Goal: Task Accomplishment & Management: Complete application form

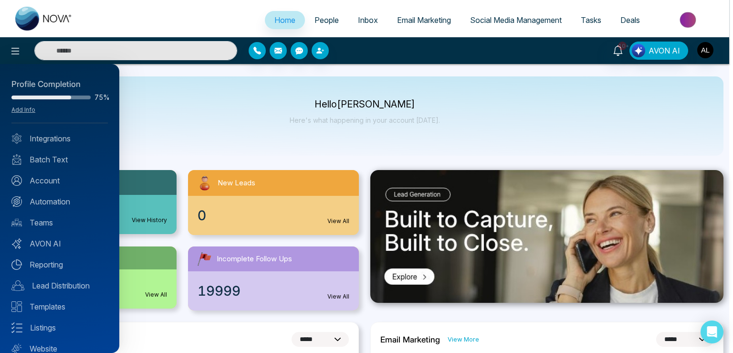
select select "*"
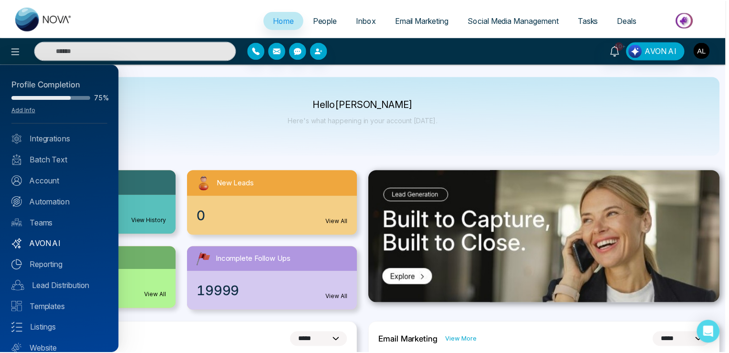
scroll to position [33, 0]
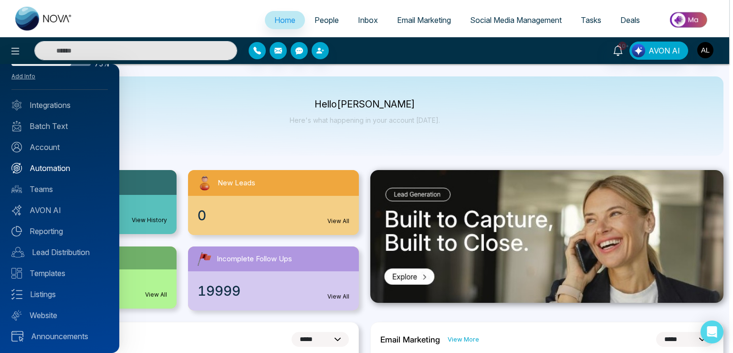
click at [54, 169] on link "Automation" at bounding box center [59, 167] width 96 height 11
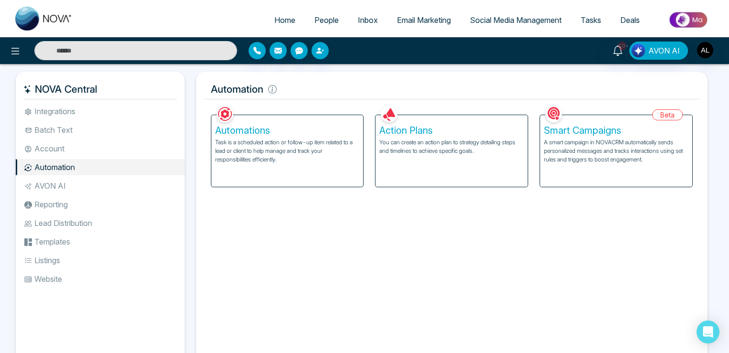
click at [595, 153] on p "A smart campaign in NOVACRM automatically sends personalized messages and track…" at bounding box center [616, 151] width 145 height 26
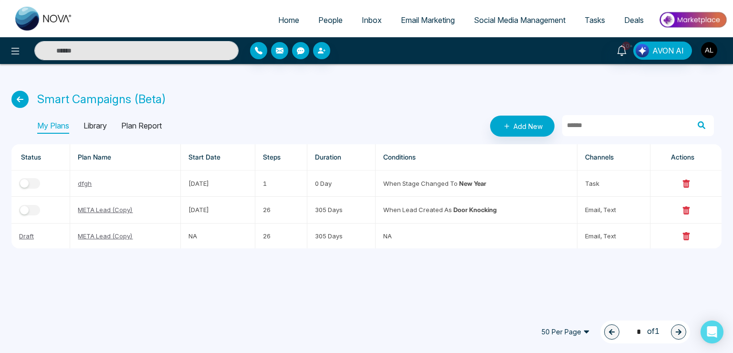
click at [146, 124] on p "Plan Report" at bounding box center [141, 125] width 41 height 15
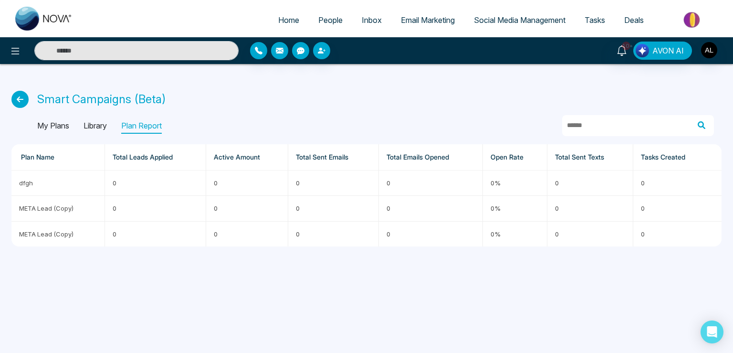
click at [58, 131] on p "My Plans" at bounding box center [53, 125] width 32 height 15
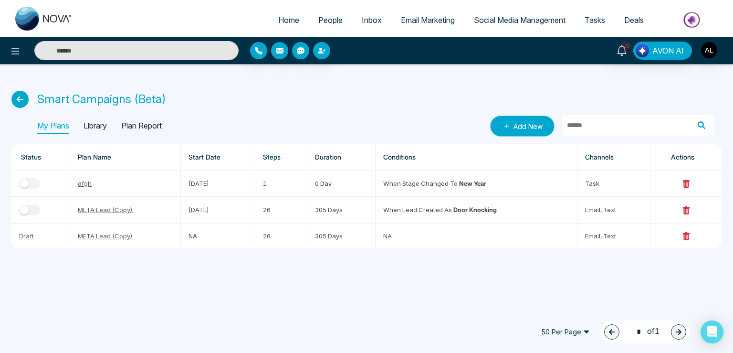
click at [514, 127] on link "Add New" at bounding box center [522, 126] width 64 height 21
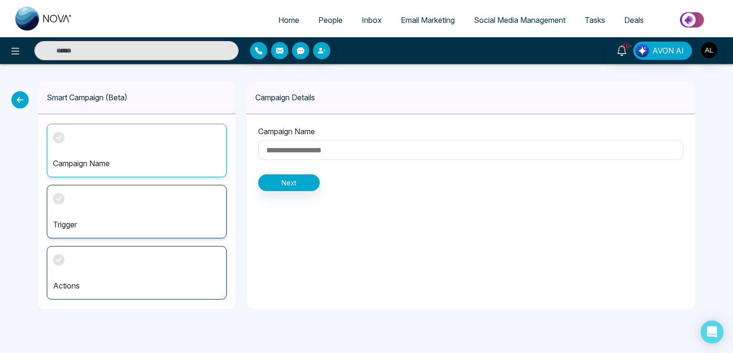
click at [301, 148] on input at bounding box center [470, 150] width 425 height 20
type input "***"
click at [296, 184] on button "Next" at bounding box center [289, 182] width 62 height 17
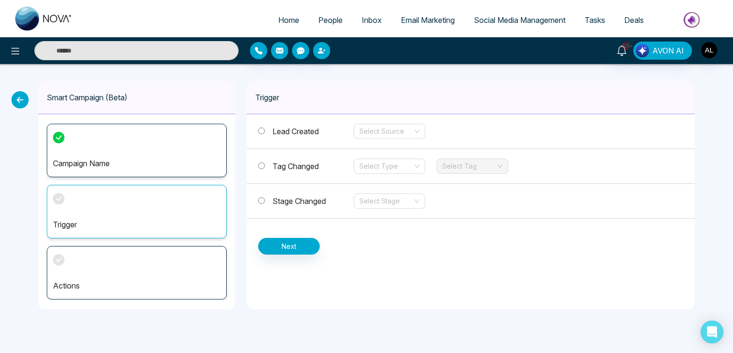
click at [293, 198] on span "Stage Changed" at bounding box center [299, 201] width 53 height 10
click at [361, 129] on input "search" at bounding box center [385, 131] width 53 height 14
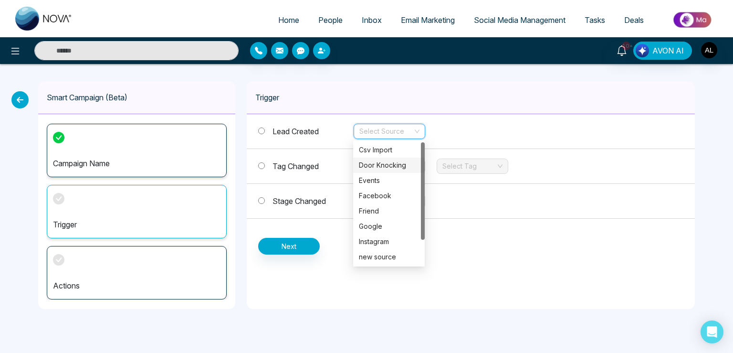
click at [368, 158] on div "Door Knocking" at bounding box center [389, 165] width 72 height 15
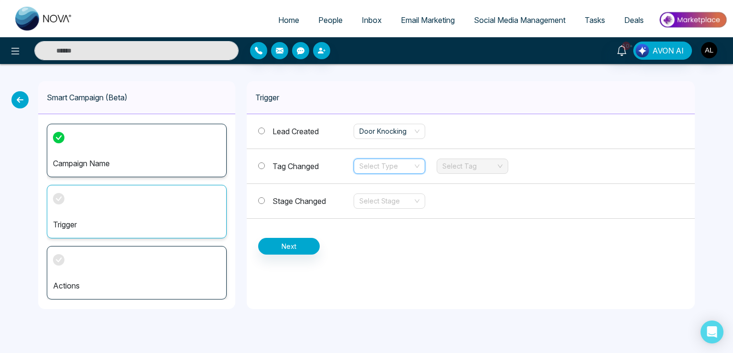
click at [368, 165] on input "search" at bounding box center [385, 166] width 53 height 14
click at [362, 193] on div "Remove" at bounding box center [389, 199] width 72 height 15
click at [389, 169] on span "Remove" at bounding box center [389, 166] width 60 height 14
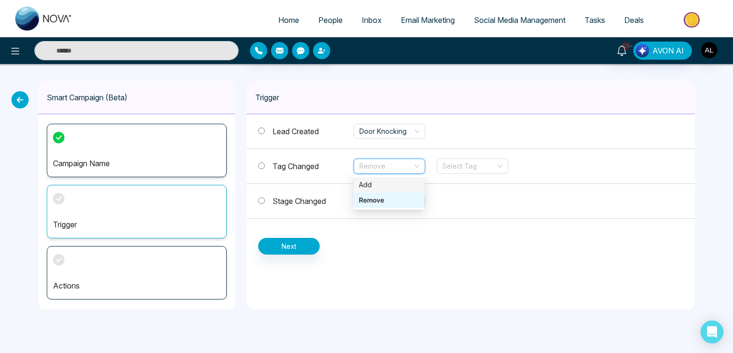
click at [380, 183] on div "Add" at bounding box center [389, 185] width 60 height 11
click at [373, 201] on input "search" at bounding box center [385, 201] width 53 height 14
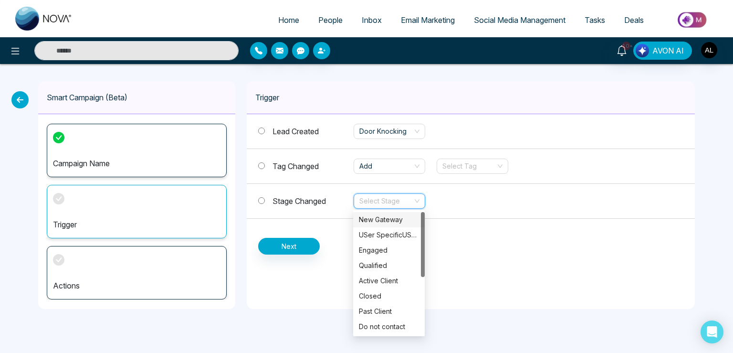
click at [372, 221] on div "New Gateway" at bounding box center [389, 219] width 60 height 11
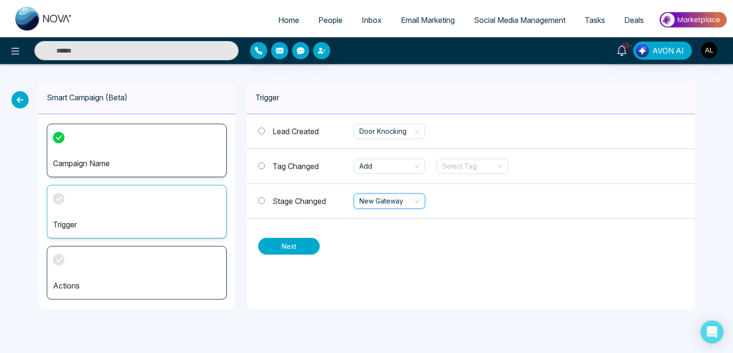
click at [293, 245] on button "Next" at bounding box center [289, 246] width 62 height 17
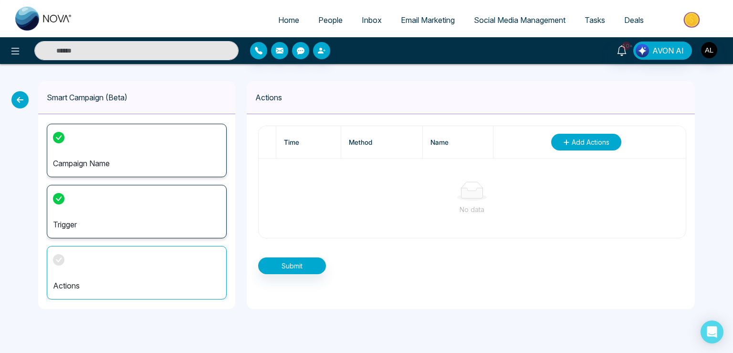
click at [587, 144] on span "Add Actions" at bounding box center [591, 142] width 38 height 10
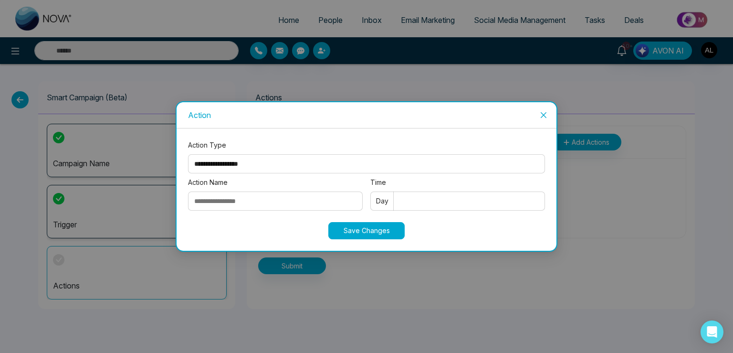
select select "****"
click option "****" at bounding box center [0, 0] width 0 height 0
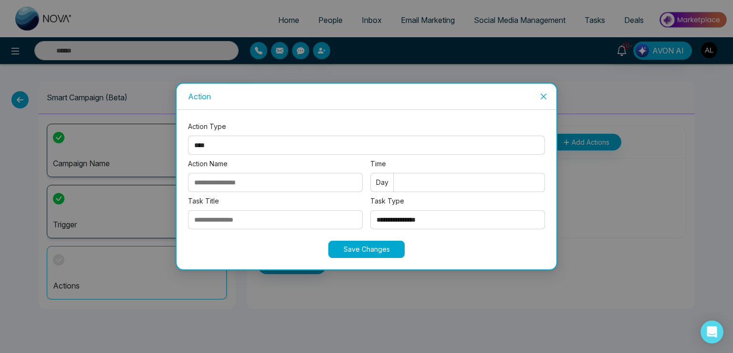
click at [216, 180] on input "Action Name" at bounding box center [275, 182] width 175 height 19
type input "**********"
click at [217, 221] on input "Task Title" at bounding box center [275, 219] width 175 height 19
click at [417, 186] on input "Time" at bounding box center [457, 182] width 175 height 19
type input "*"
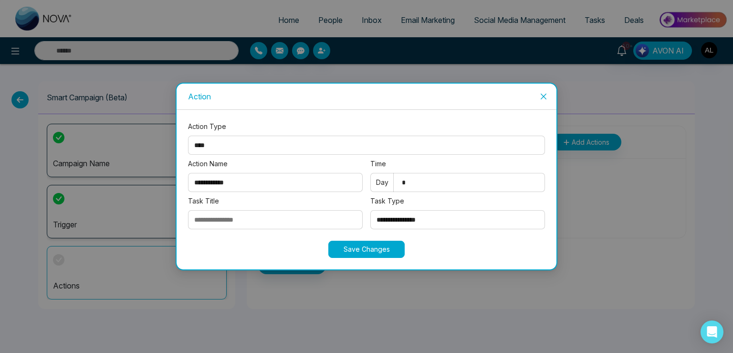
click at [238, 211] on input "Task Title" at bounding box center [275, 219] width 175 height 19
type input "**********"
click at [370, 210] on select "**********" at bounding box center [457, 219] width 175 height 19
select select "*********"
click option "*********" at bounding box center [0, 0] width 0 height 0
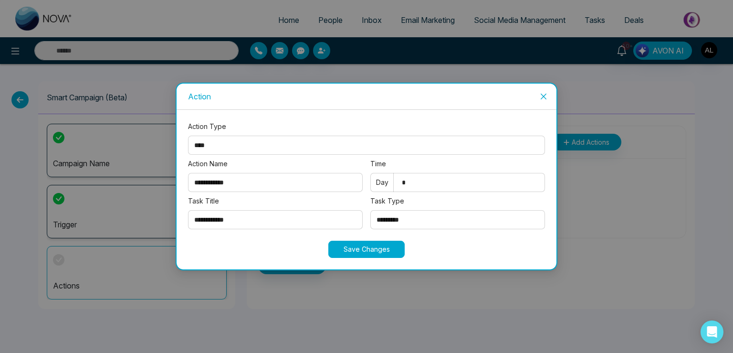
click at [362, 249] on button "Save Changes" at bounding box center [366, 249] width 76 height 17
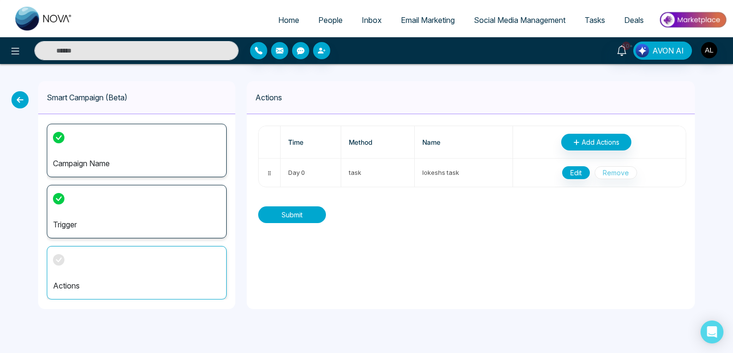
click at [302, 211] on button "Submit" at bounding box center [292, 214] width 68 height 17
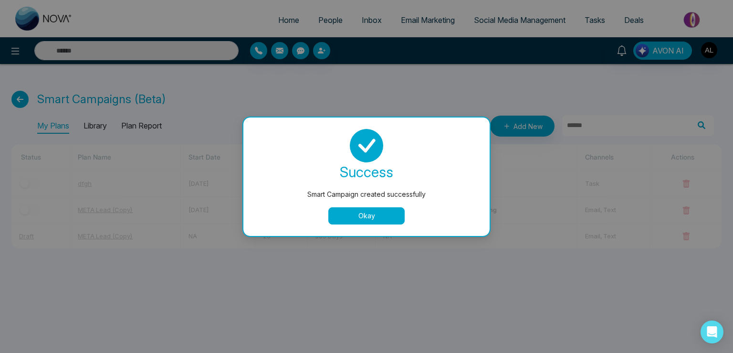
click at [348, 215] on button "Okay" at bounding box center [366, 215] width 76 height 17
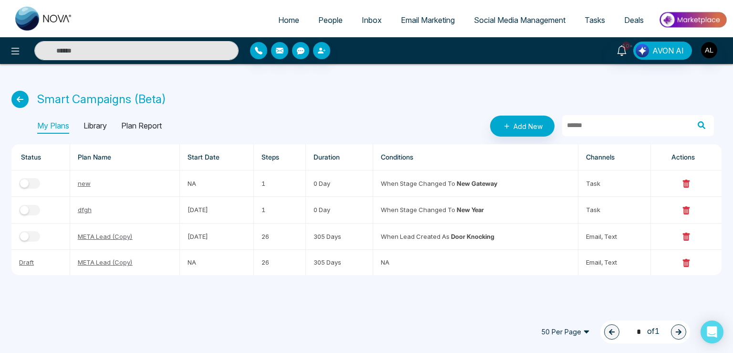
click at [318, 19] on span "People" at bounding box center [330, 20] width 24 height 10
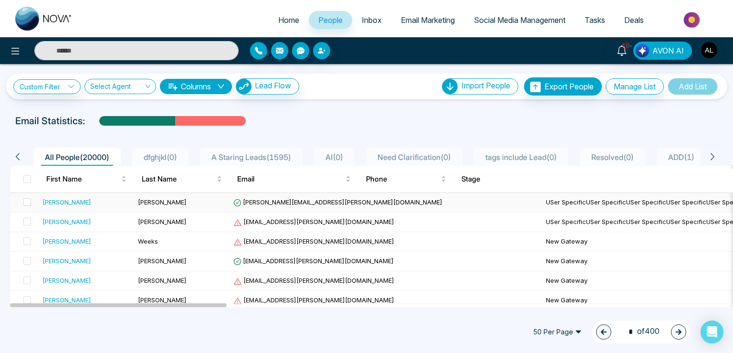
click at [274, 196] on td "[PERSON_NAME][EMAIL_ADDRESS][PERSON_NAME][DOMAIN_NAME]" at bounding box center [338, 203] width 217 height 20
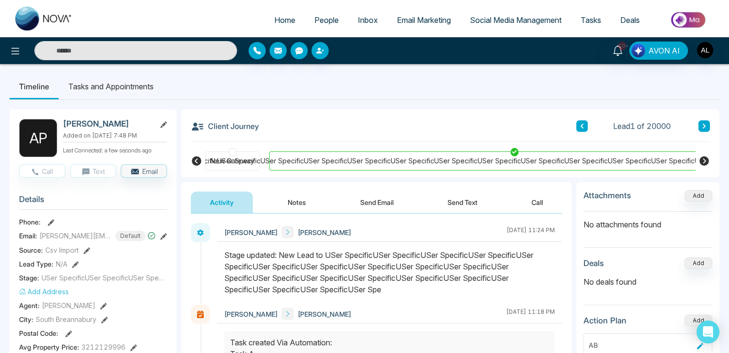
click at [705, 159] on icon at bounding box center [705, 161] width 10 height 10
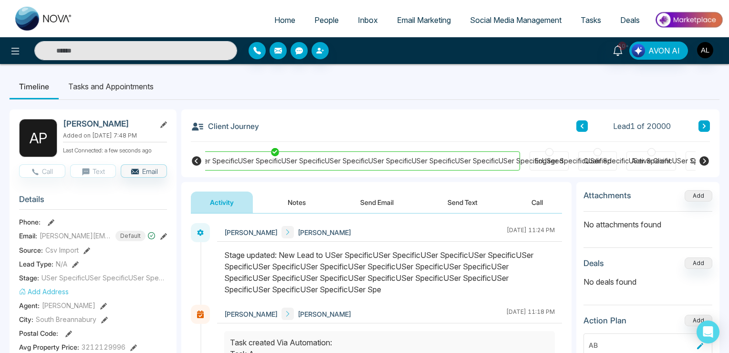
click at [705, 159] on icon at bounding box center [705, 161] width 10 height 10
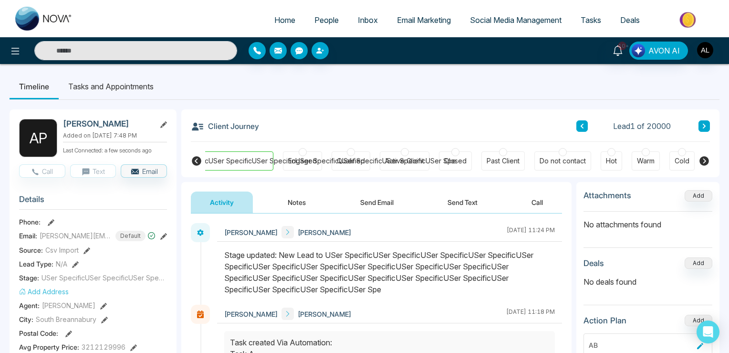
scroll to position [0, 487]
click at [704, 127] on icon at bounding box center [704, 126] width 5 height 6
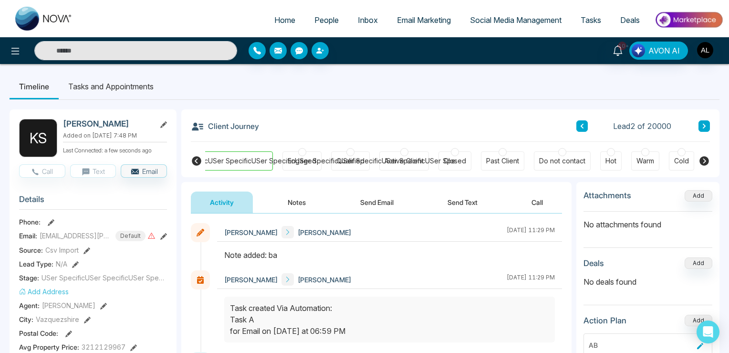
click at [317, 26] on link "People" at bounding box center [326, 20] width 43 height 18
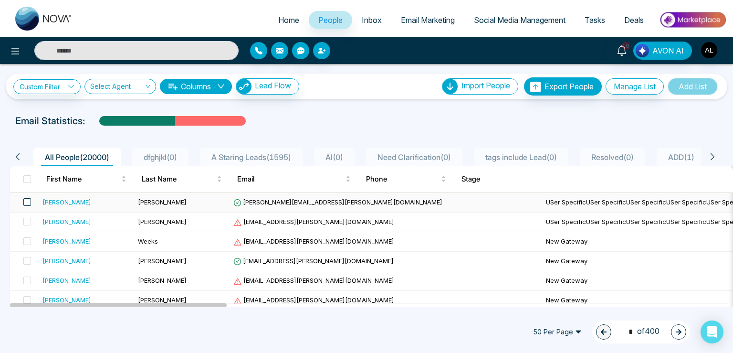
click at [26, 200] on span at bounding box center [27, 202] width 8 height 8
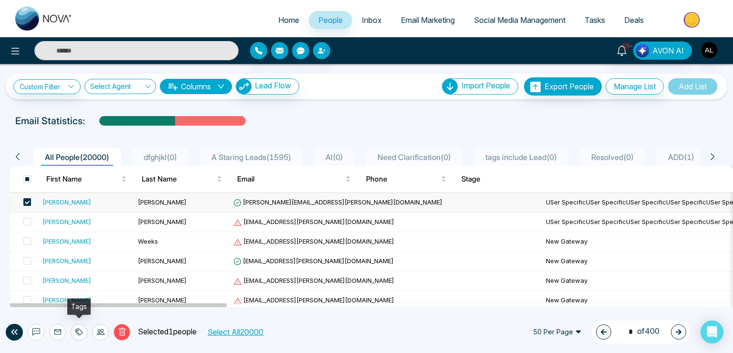
click at [75, 329] on icon at bounding box center [79, 332] width 8 height 8
click at [100, 329] on icon at bounding box center [101, 332] width 8 height 8
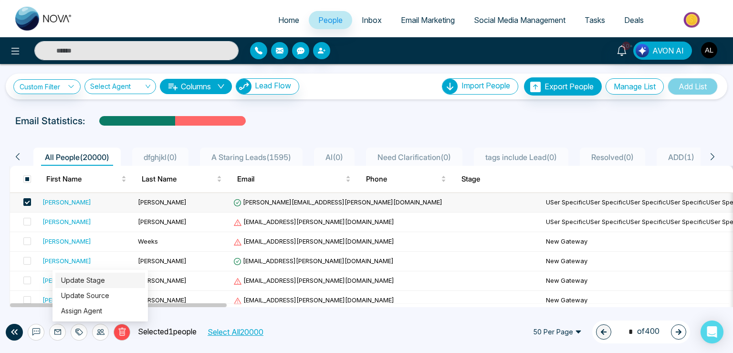
click at [86, 278] on link "Update Stage" at bounding box center [83, 280] width 44 height 8
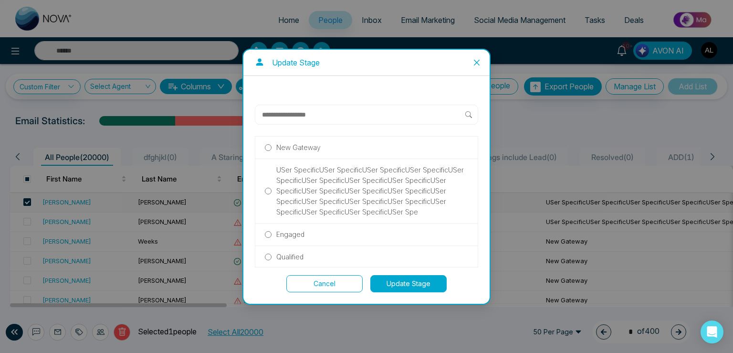
click at [308, 150] on p "New Gateway" at bounding box center [298, 147] width 44 height 11
click at [412, 292] on div "New Gateway USer SpecificUSer SpecificUSer SpecificUSer SpecificUSer SpecificUS…" at bounding box center [366, 190] width 246 height 228
click at [408, 288] on button "Update Stage" at bounding box center [408, 283] width 76 height 17
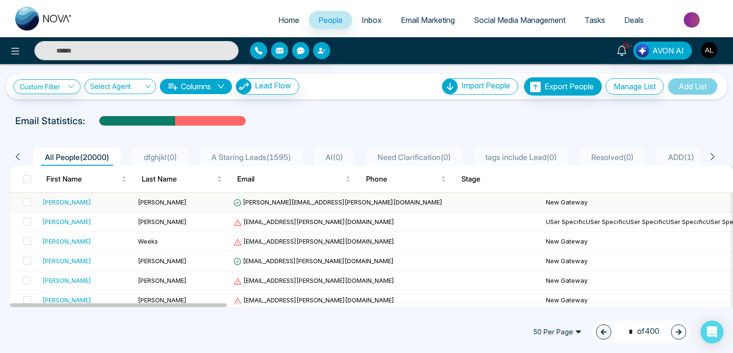
click at [53, 200] on div "[PERSON_NAME]" at bounding box center [66, 202] width 49 height 10
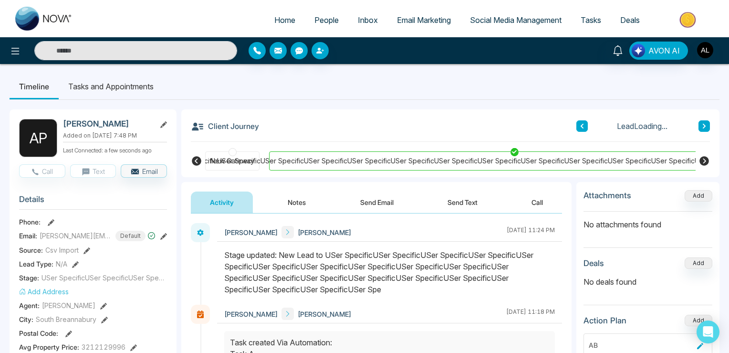
click at [196, 162] on icon at bounding box center [196, 160] width 11 height 11
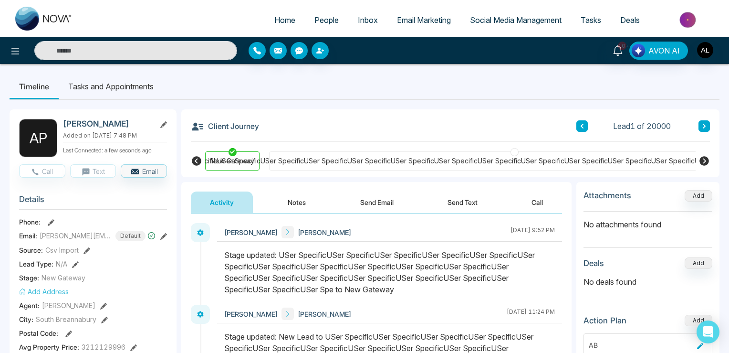
click at [706, 158] on icon at bounding box center [705, 161] width 10 height 10
click at [703, 161] on icon at bounding box center [705, 161] width 10 height 10
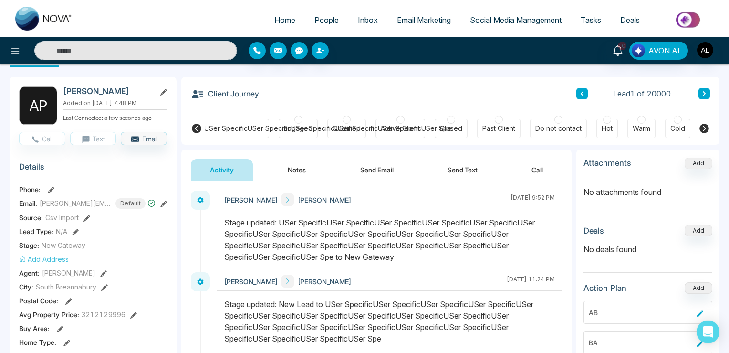
scroll to position [50, 0]
